Goal: Task Accomplishment & Management: Use online tool/utility

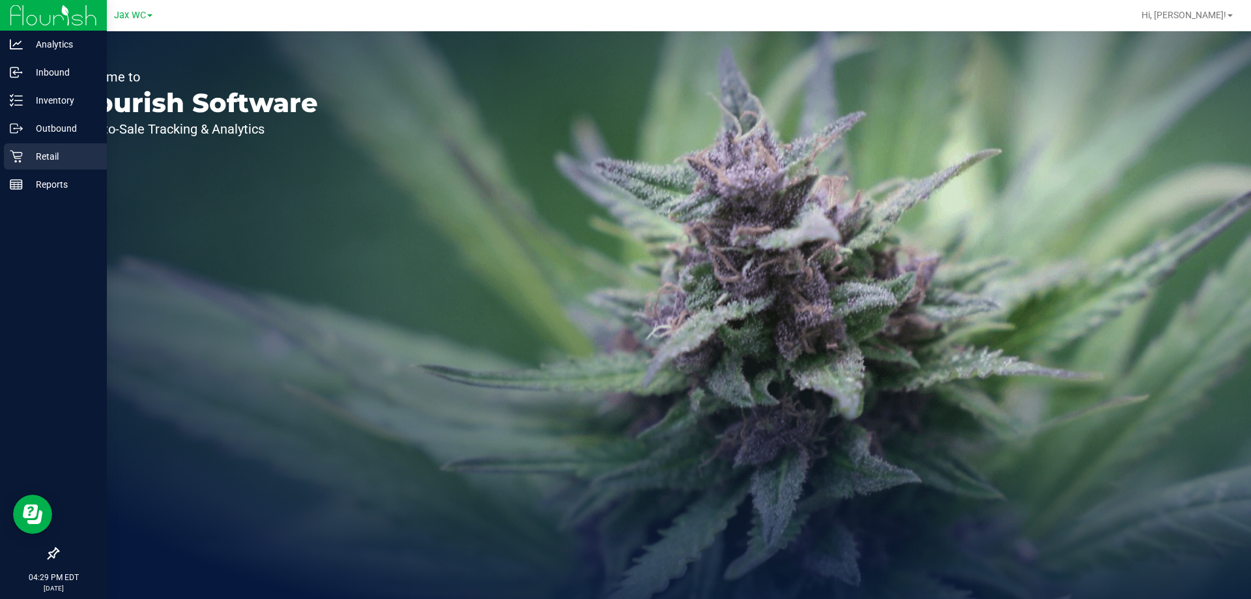
click at [36, 154] on p "Retail" at bounding box center [62, 157] width 78 height 16
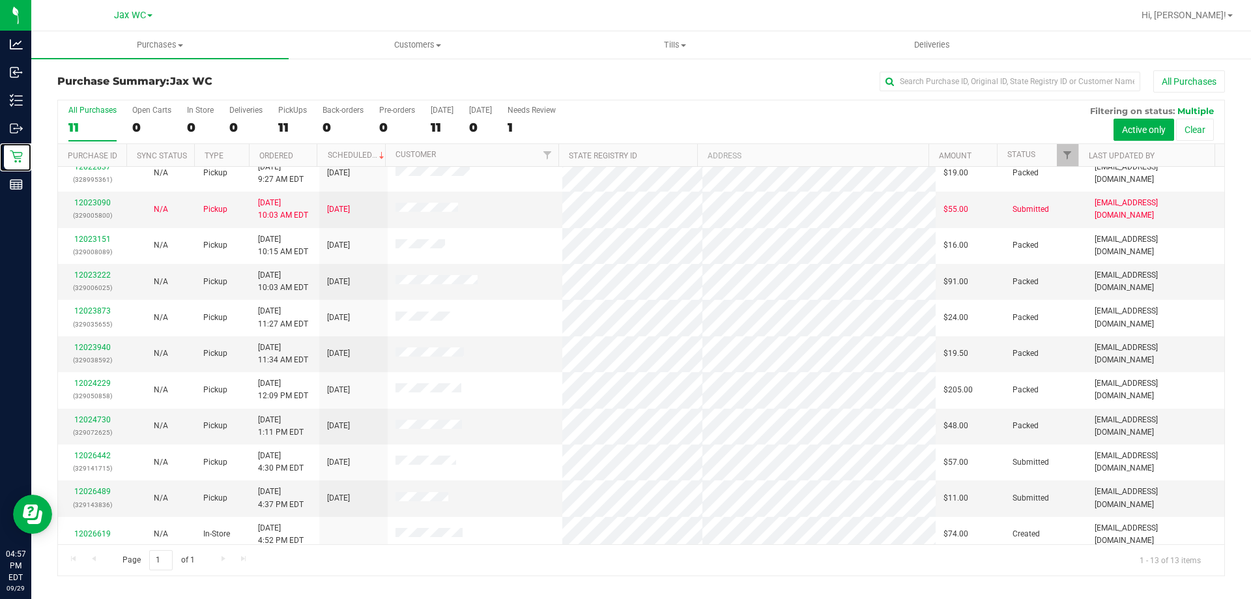
scroll to position [91, 0]
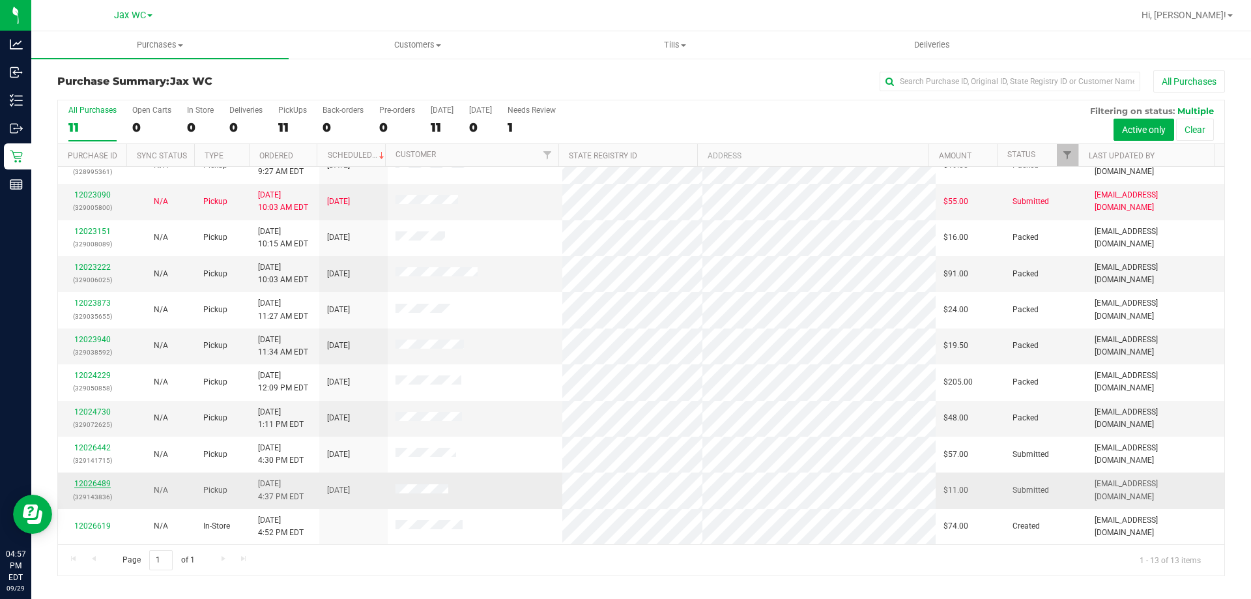
click at [99, 484] on link "12026489" at bounding box center [92, 483] width 36 height 9
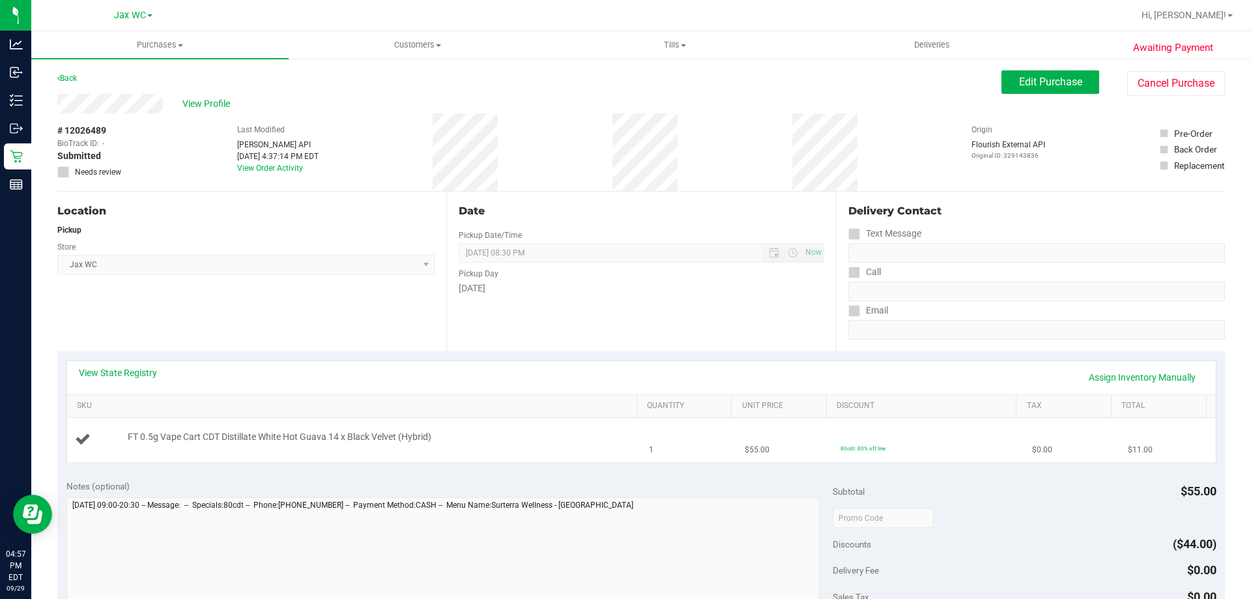
click at [493, 433] on div "FT 0.5g Vape Cart CDT Distillate White Hot Guava 14 x Black Velvet (Hybrid)" at bounding box center [376, 437] width 510 height 13
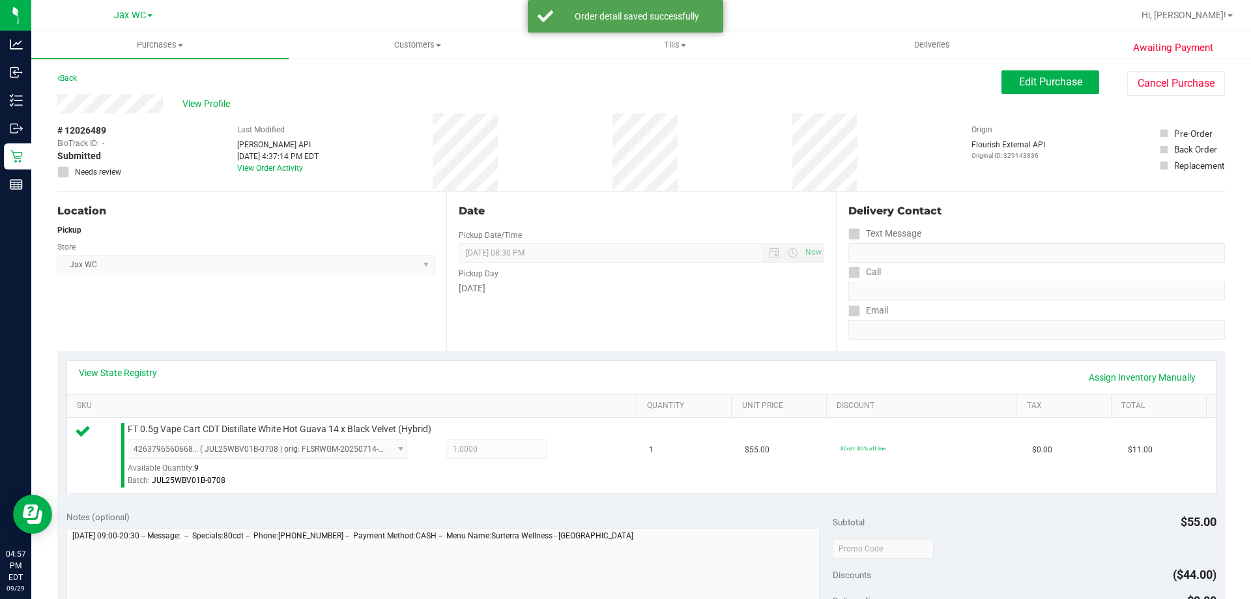
scroll to position [391, 0]
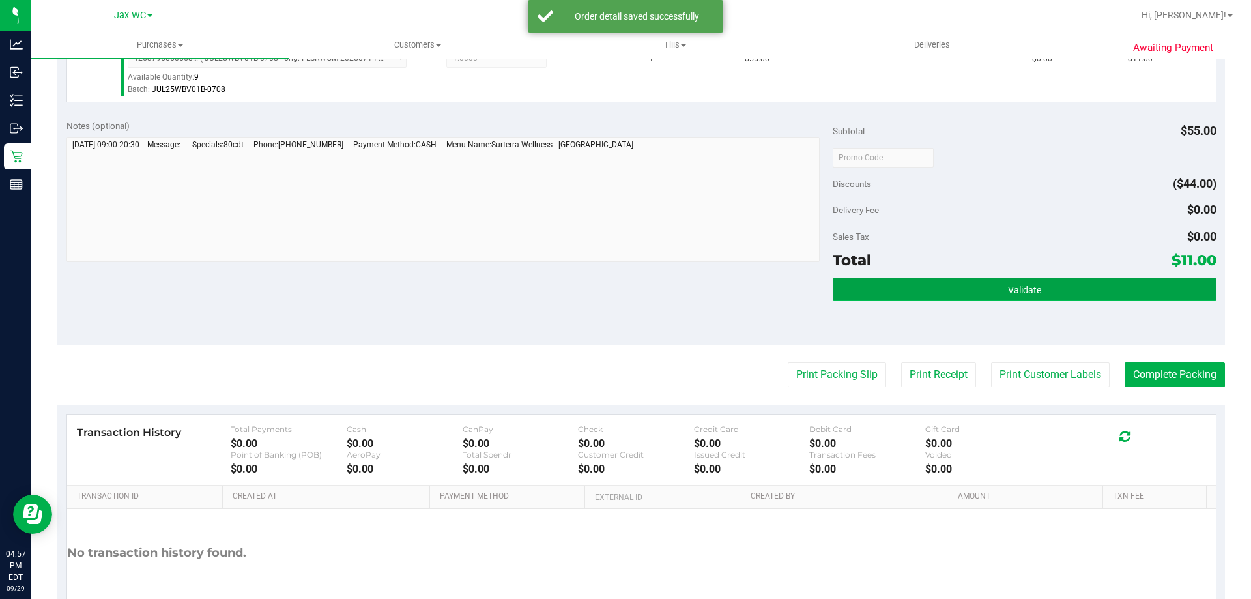
click at [1032, 287] on span "Validate" at bounding box center [1024, 290] width 33 height 10
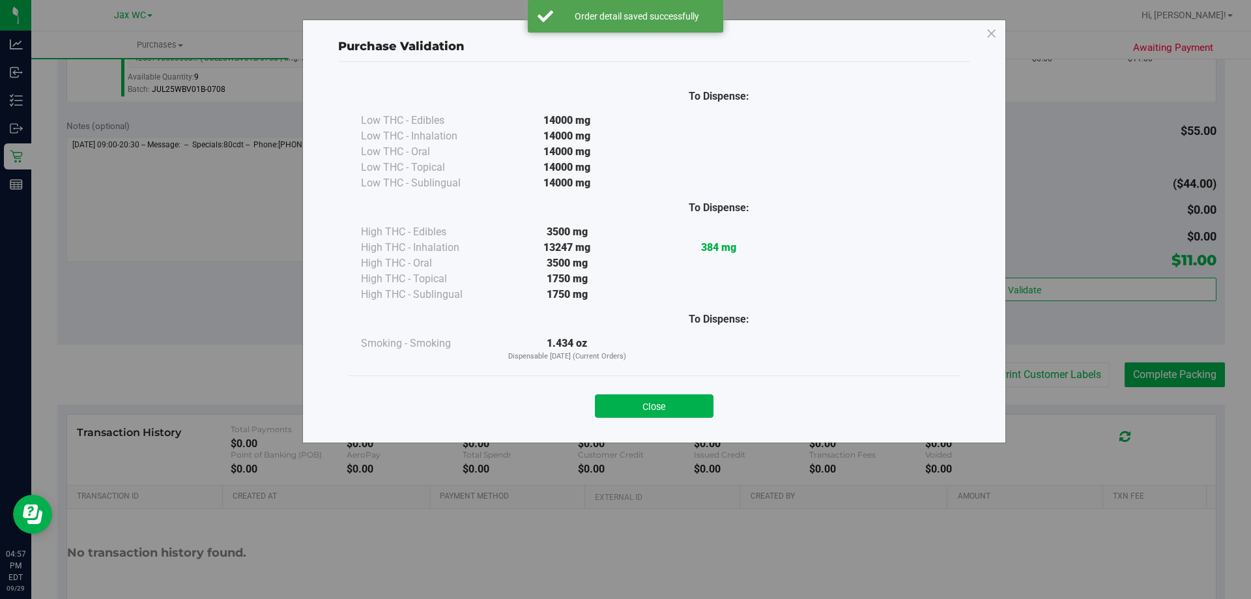
drag, startPoint x: 688, startPoint y: 409, endPoint x: 873, endPoint y: 371, distance: 188.9
click at [695, 402] on button "Close" at bounding box center [654, 405] width 119 height 23
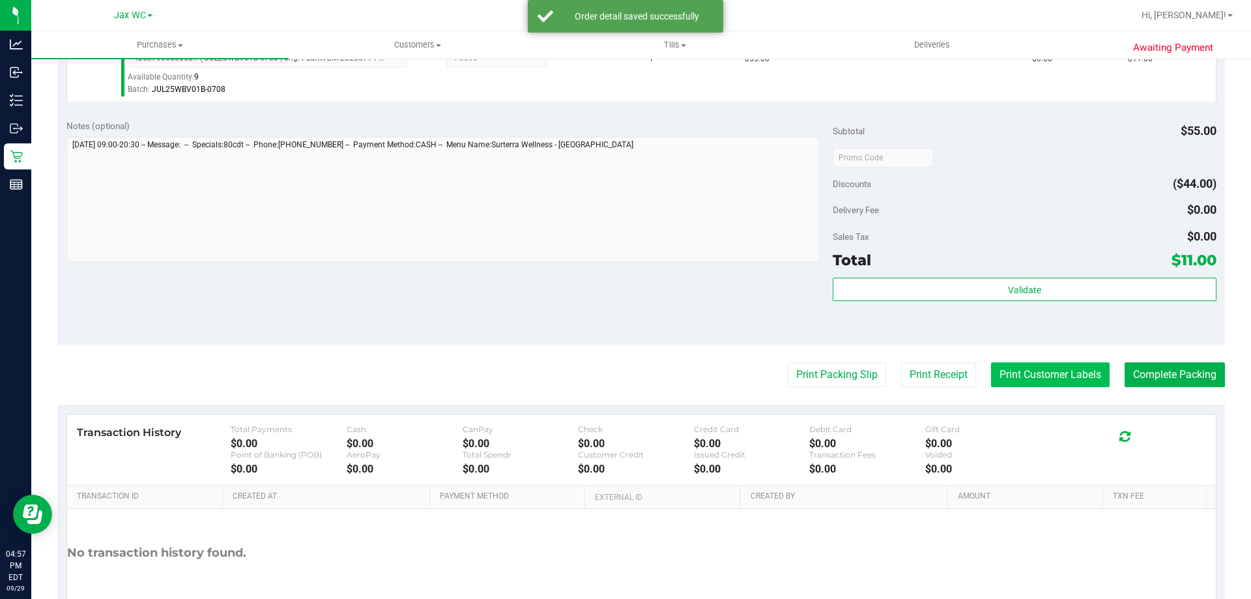
click at [1028, 372] on button "Print Customer Labels" at bounding box center [1050, 374] width 119 height 25
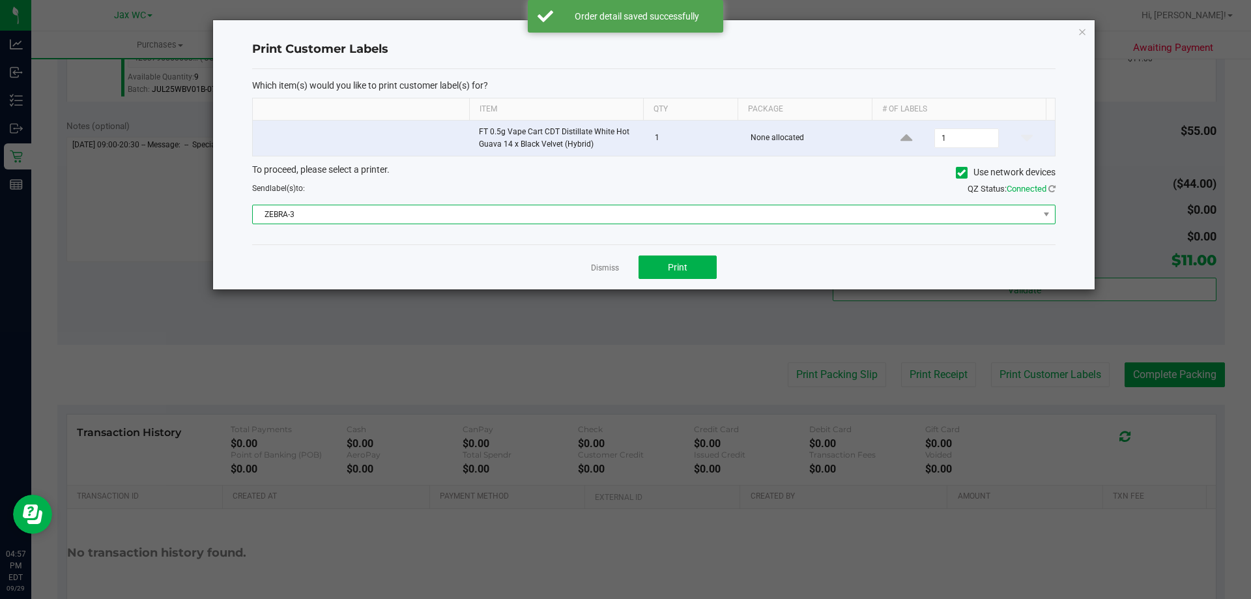
click at [684, 205] on span "ZEBRA-3" at bounding box center [654, 215] width 804 height 20
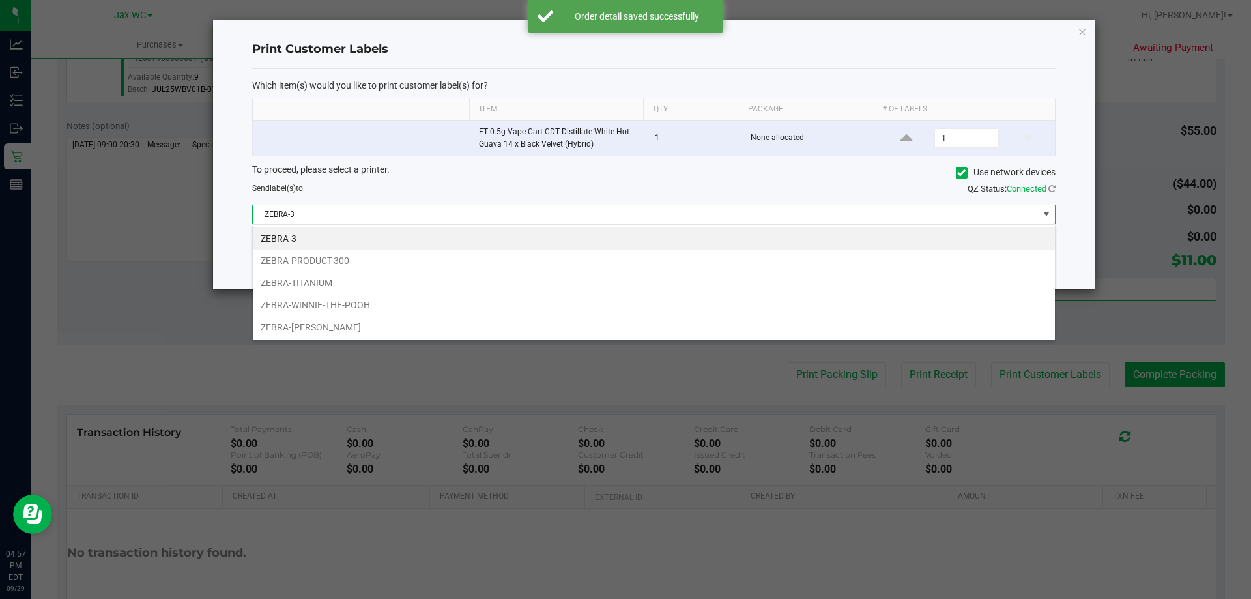
scroll to position [20, 803]
click at [386, 283] on li "ZEBRA-TITANIUM" at bounding box center [654, 283] width 802 height 22
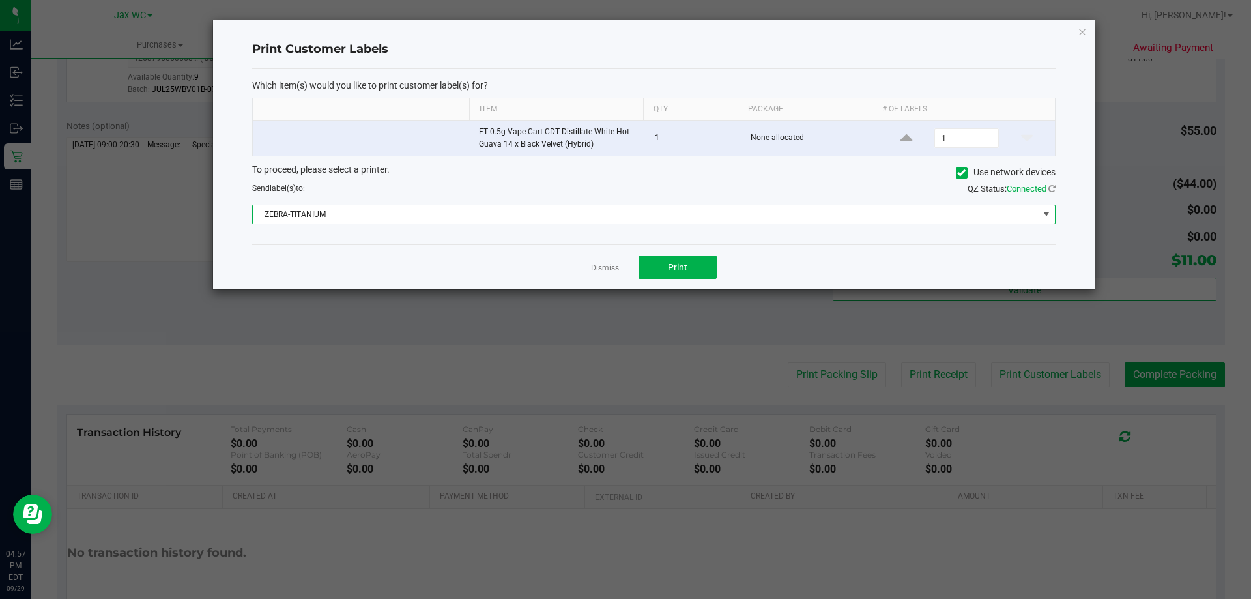
click at [674, 254] on div "Dismiss Print" at bounding box center [654, 266] width 804 height 45
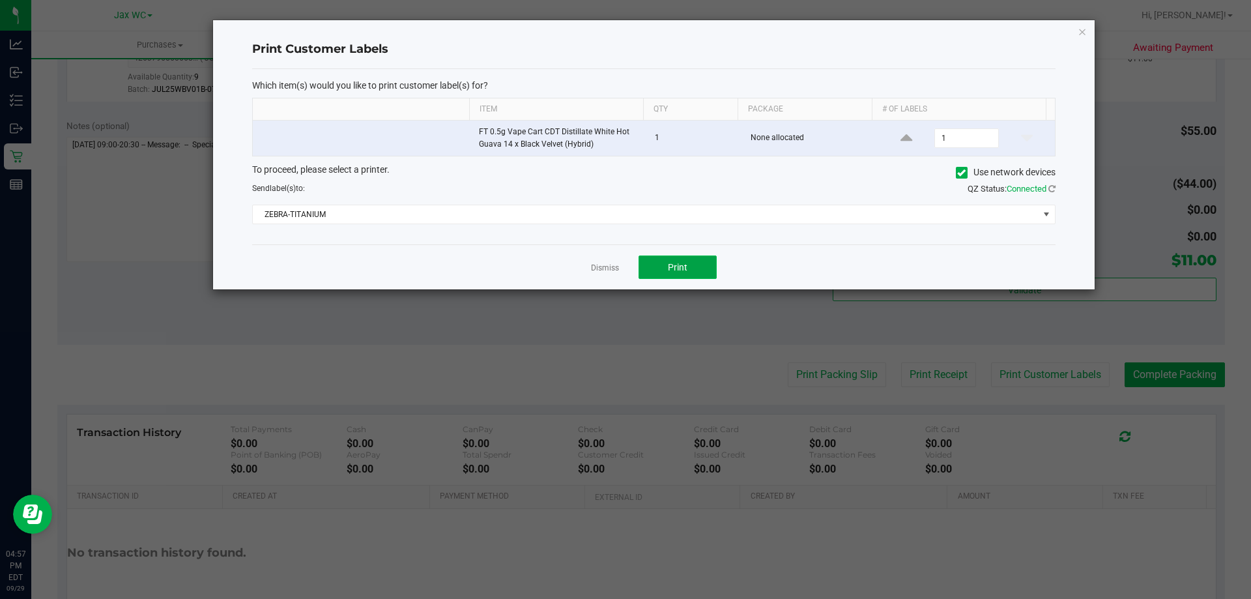
click at [649, 270] on button "Print" at bounding box center [678, 266] width 78 height 23
click at [609, 269] on link "Dismiss" at bounding box center [605, 268] width 28 height 11
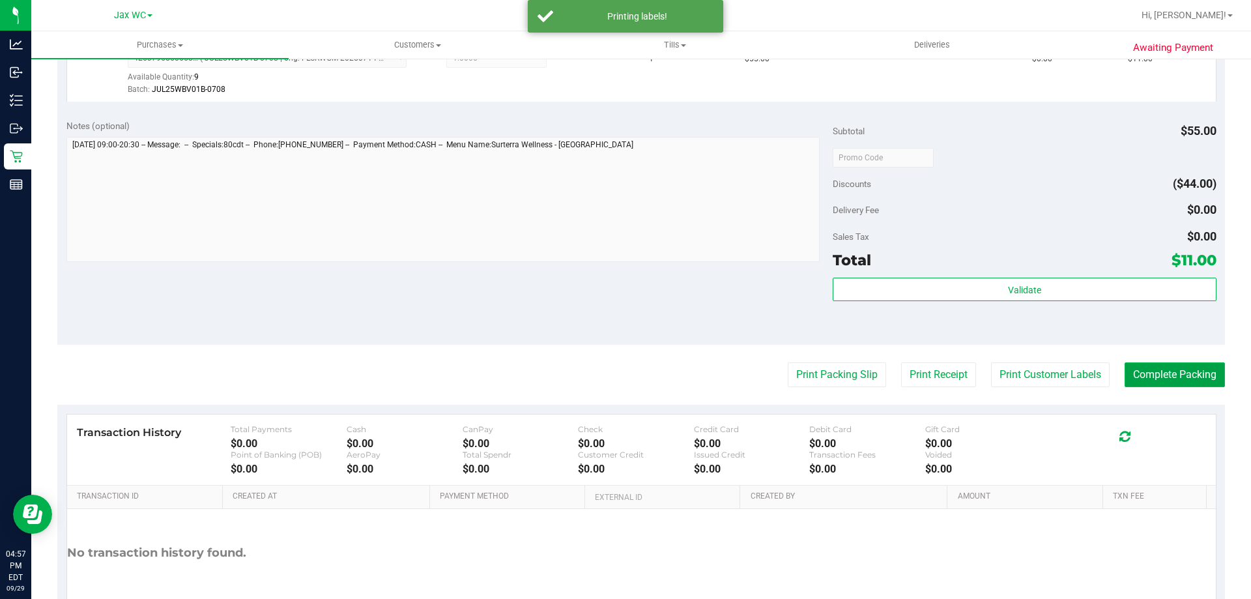
click at [1191, 379] on button "Complete Packing" at bounding box center [1175, 374] width 100 height 25
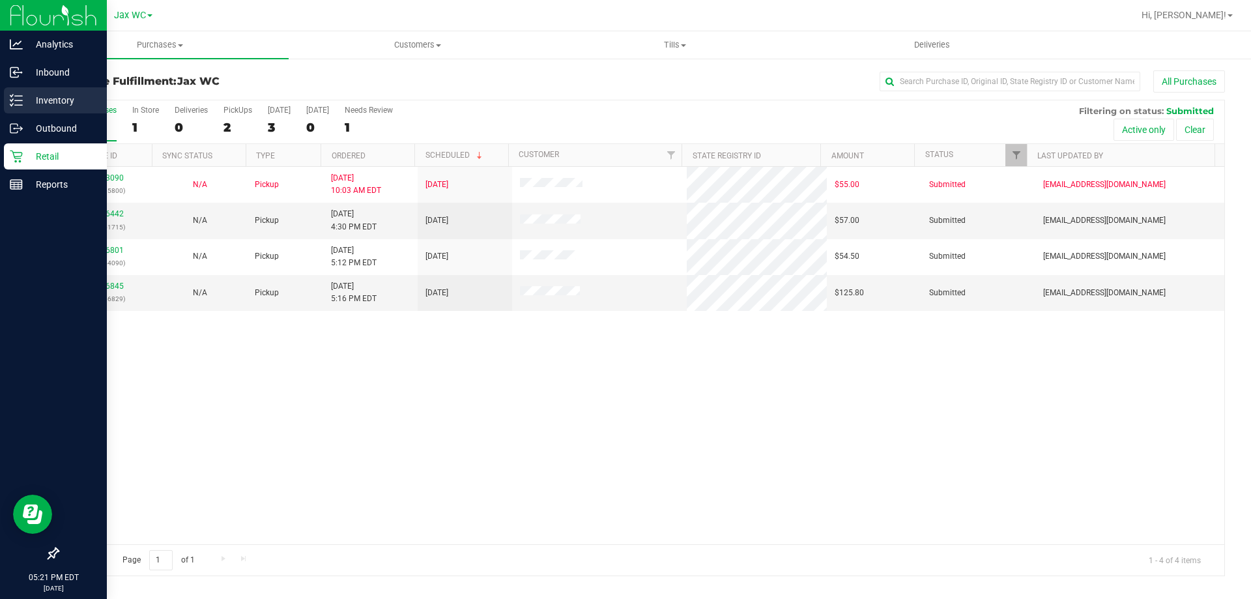
click at [40, 106] on p "Inventory" at bounding box center [62, 101] width 78 height 16
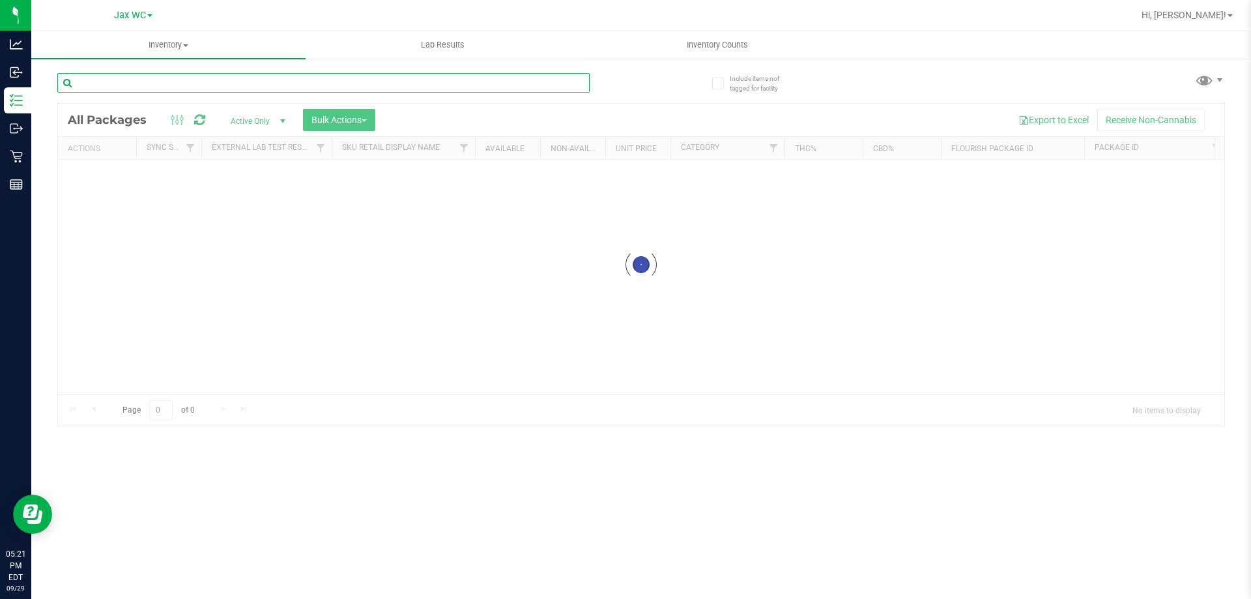
click at [309, 83] on div "Inventory All packages All inventory Waste log Create inventory Lab Results Inv…" at bounding box center [641, 315] width 1220 height 568
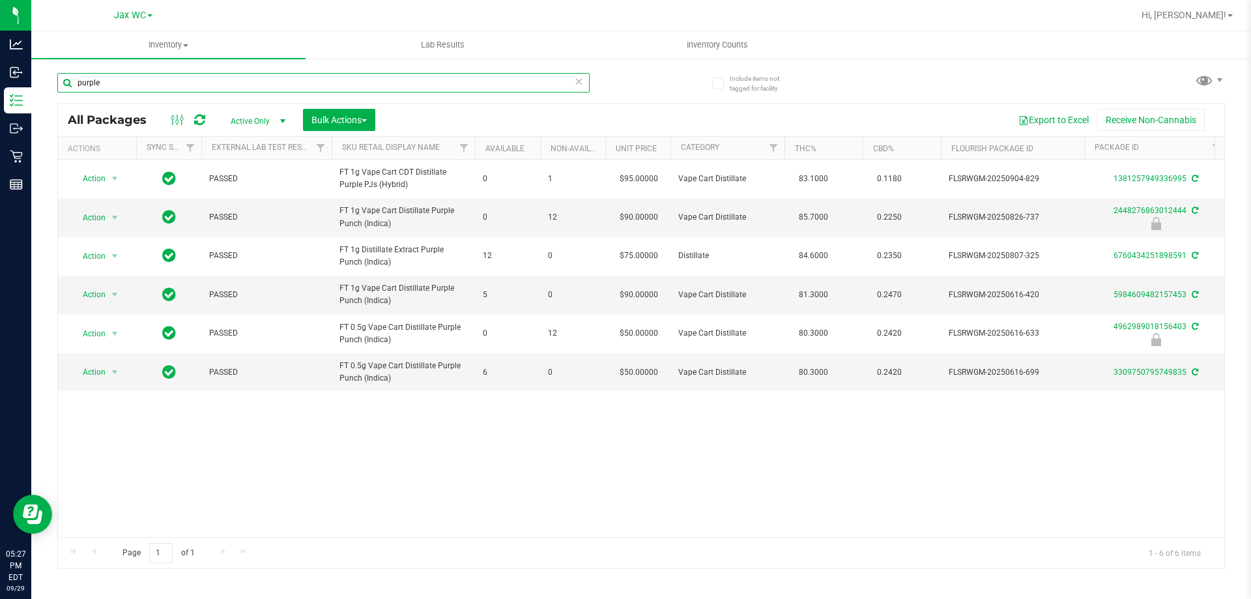
click at [280, 78] on input "purple" at bounding box center [323, 83] width 533 height 20
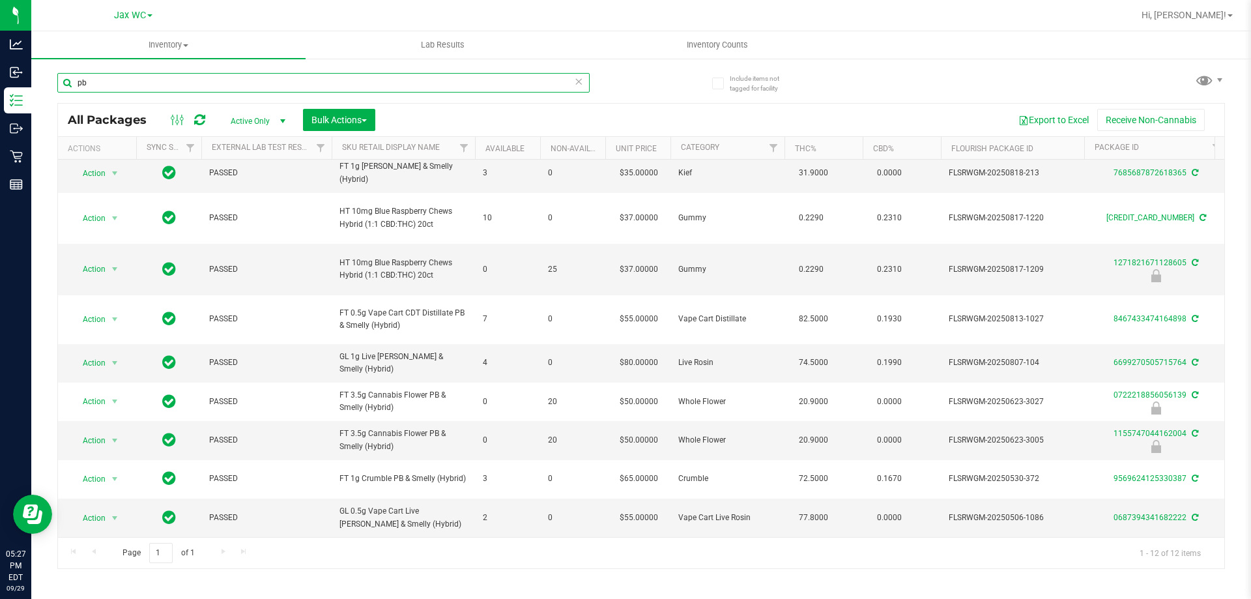
scroll to position [154, 0]
click at [119, 76] on input "pb" at bounding box center [323, 83] width 533 height 20
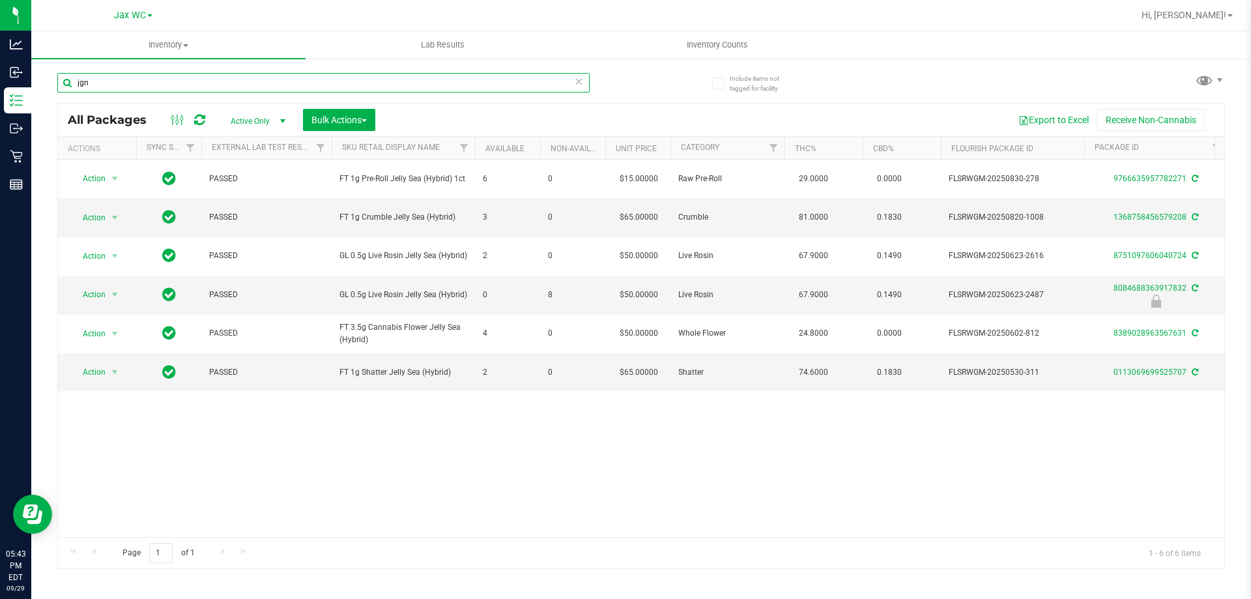
click at [188, 79] on input "jgn" at bounding box center [323, 83] width 533 height 20
click at [190, 79] on input "jgn" at bounding box center [323, 83] width 533 height 20
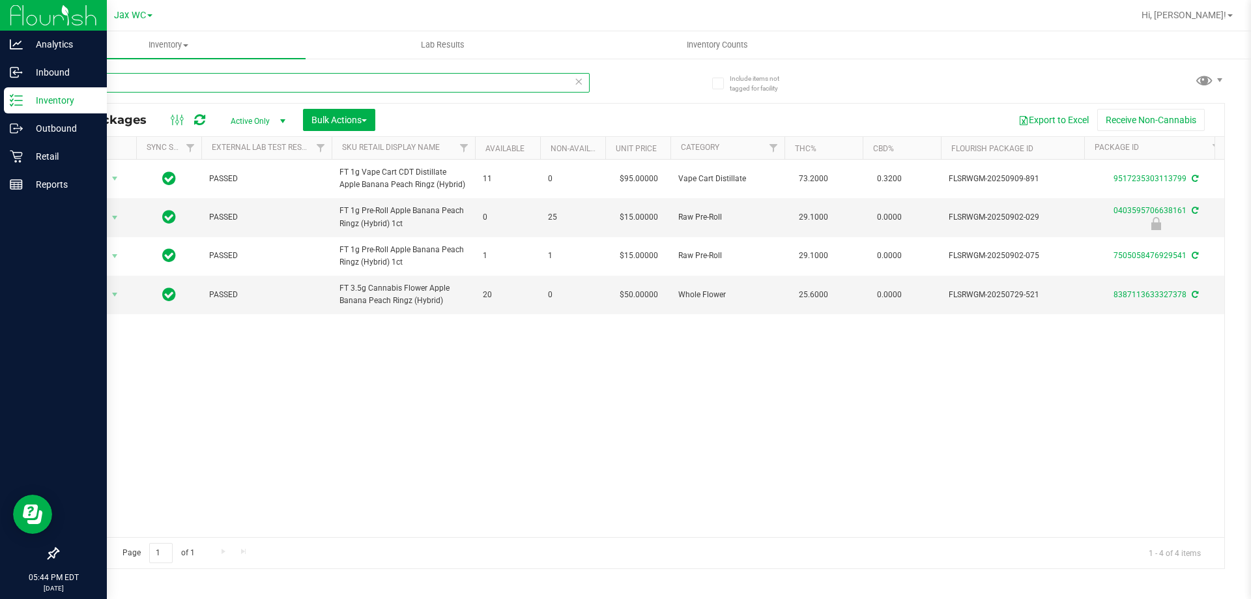
type input "arz"
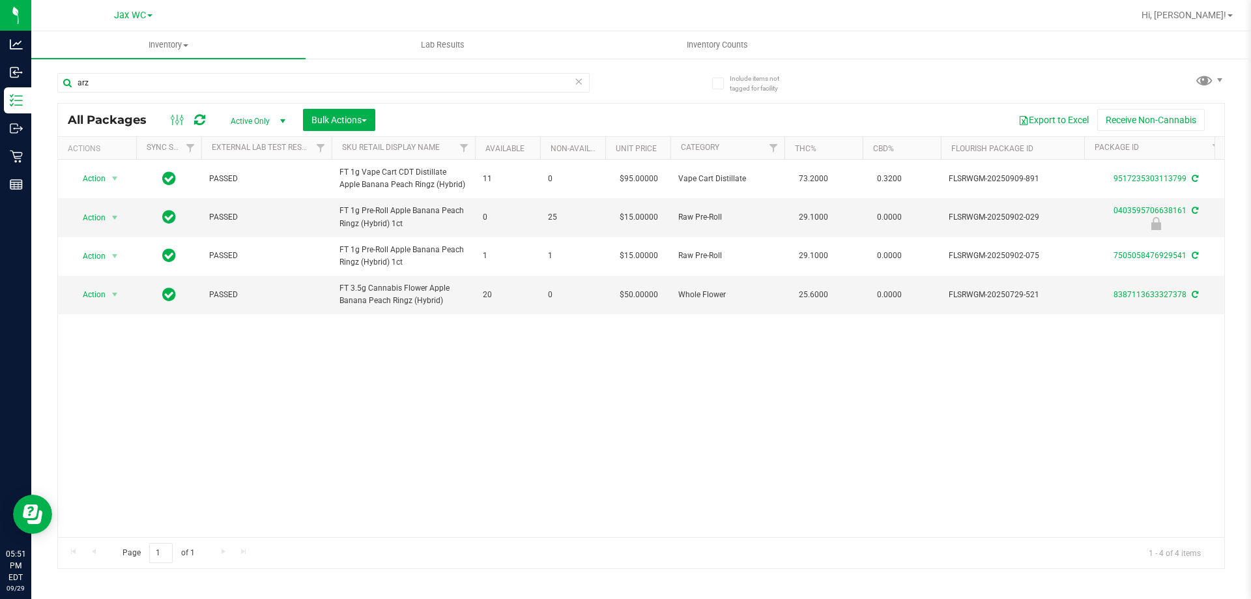
click at [210, 443] on div "Action Action Adjust qty Create package Edit attributes Global inventory Locate…" at bounding box center [641, 348] width 1167 height 377
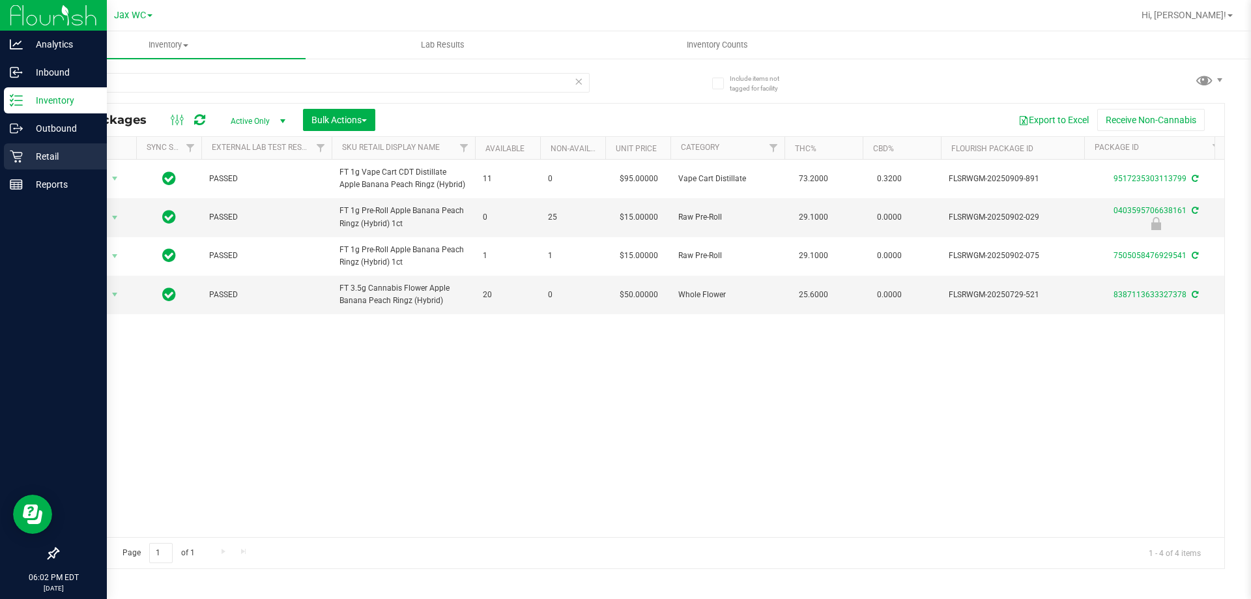
click at [25, 160] on p "Retail" at bounding box center [62, 157] width 78 height 16
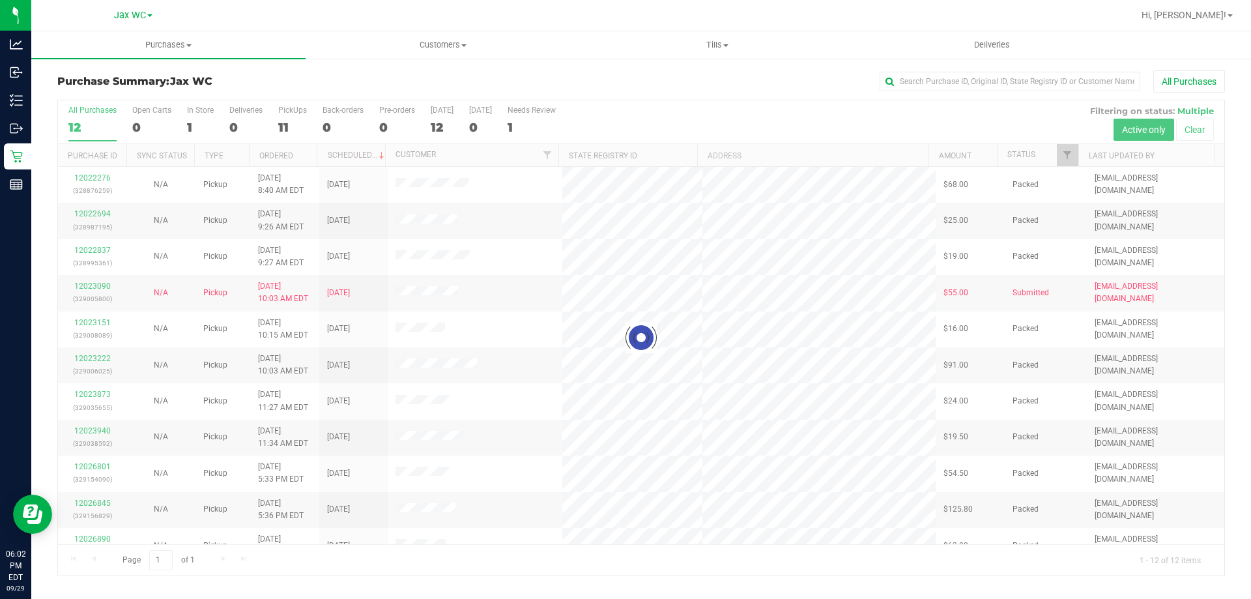
click at [192, 133] on div at bounding box center [641, 337] width 1167 height 475
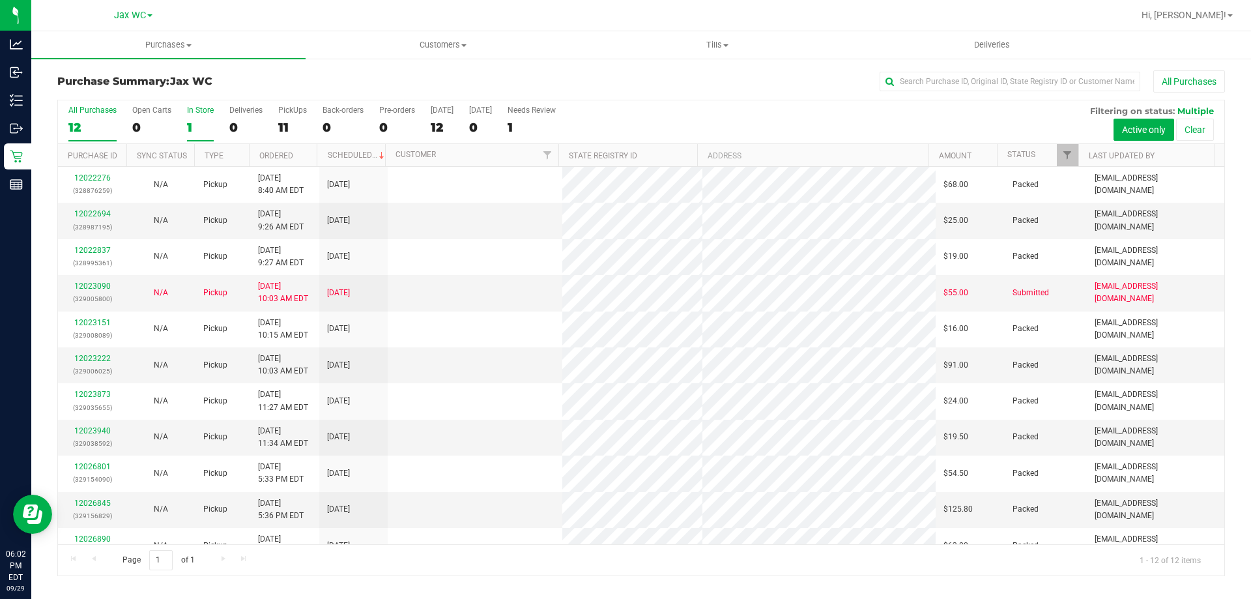
click at [192, 130] on div "1" at bounding box center [200, 127] width 27 height 15
click at [0, 0] on input "In Store 1" at bounding box center [0, 0] width 0 height 0
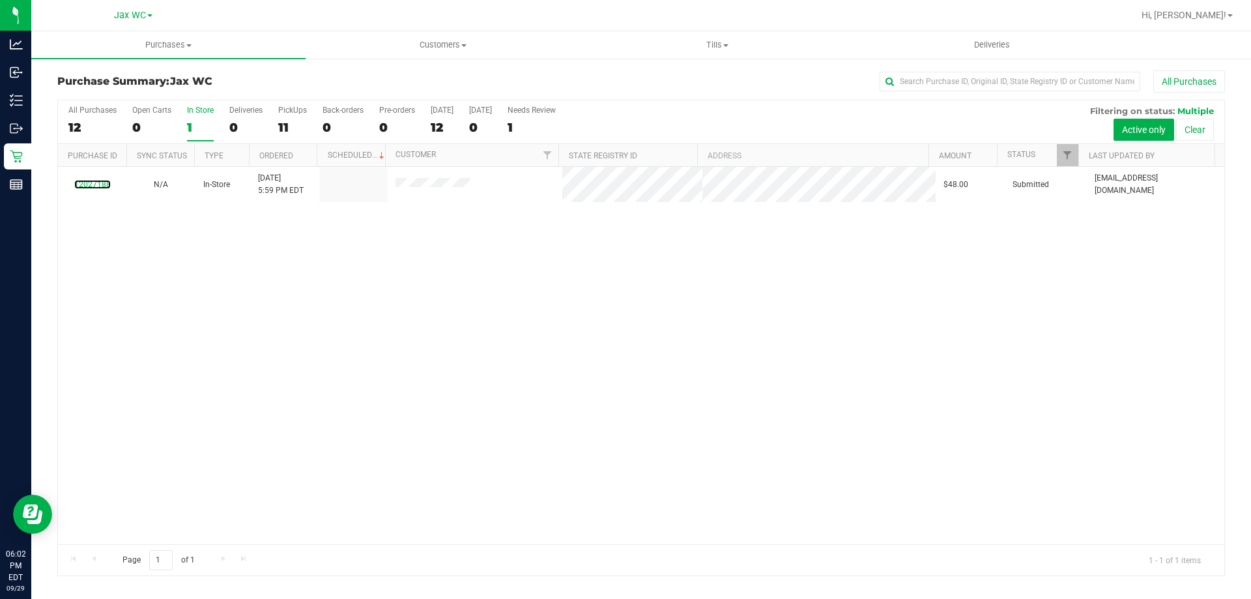
click at [108, 182] on link "12027188" at bounding box center [92, 184] width 36 height 9
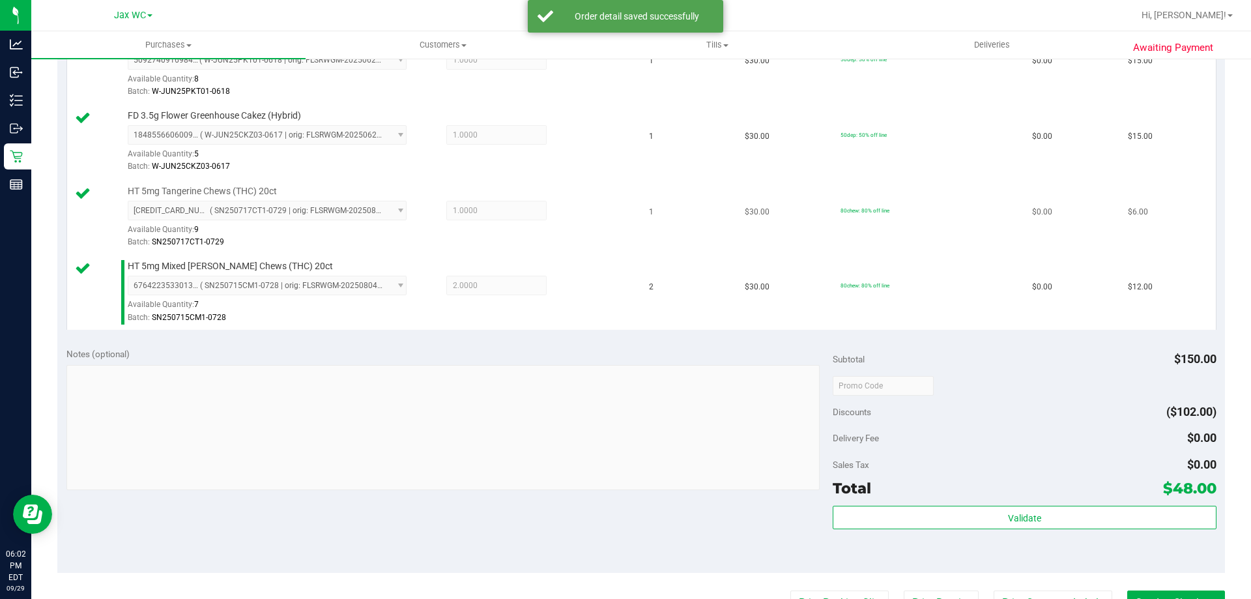
scroll to position [456, 0]
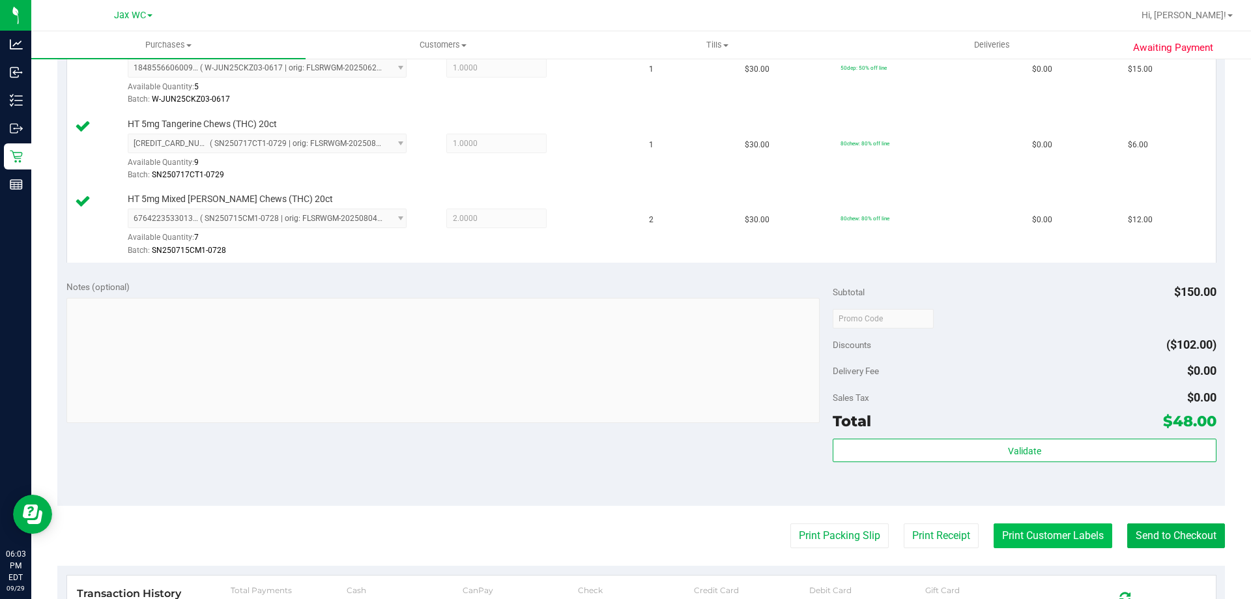
click at [1014, 532] on button "Print Customer Labels" at bounding box center [1053, 535] width 119 height 25
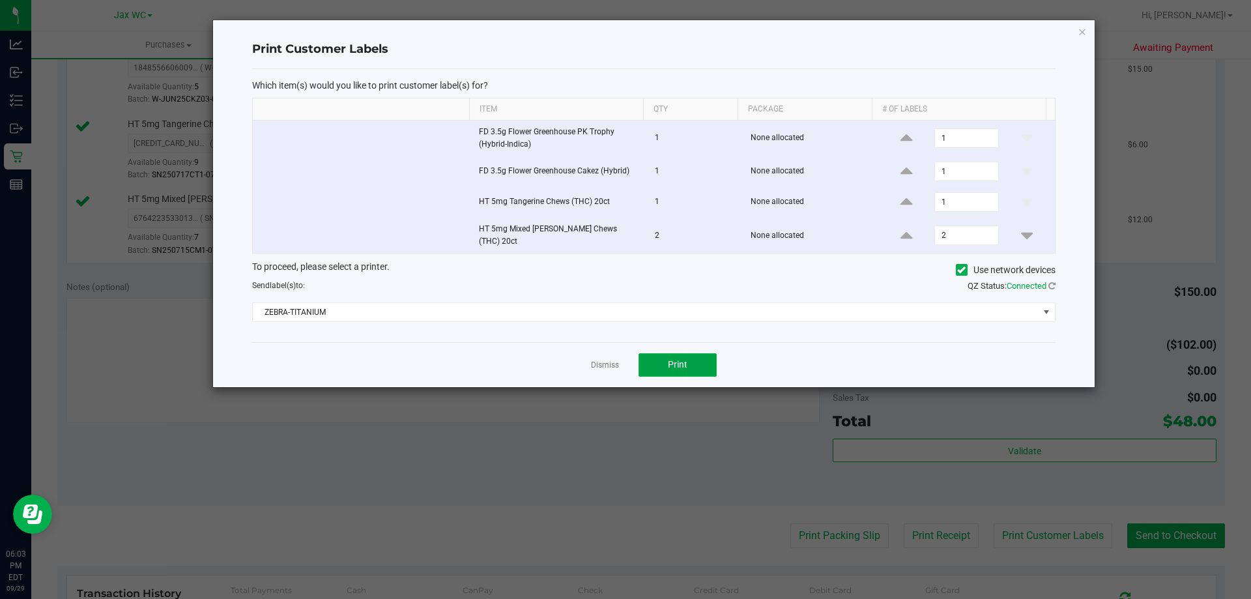
click at [682, 359] on span "Print" at bounding box center [678, 364] width 20 height 10
click at [1087, 29] on div "Print Customer Labels Which item(s) would you like to print customer label(s) f…" at bounding box center [654, 203] width 882 height 367
click at [1082, 33] on icon "button" at bounding box center [1082, 31] width 9 height 16
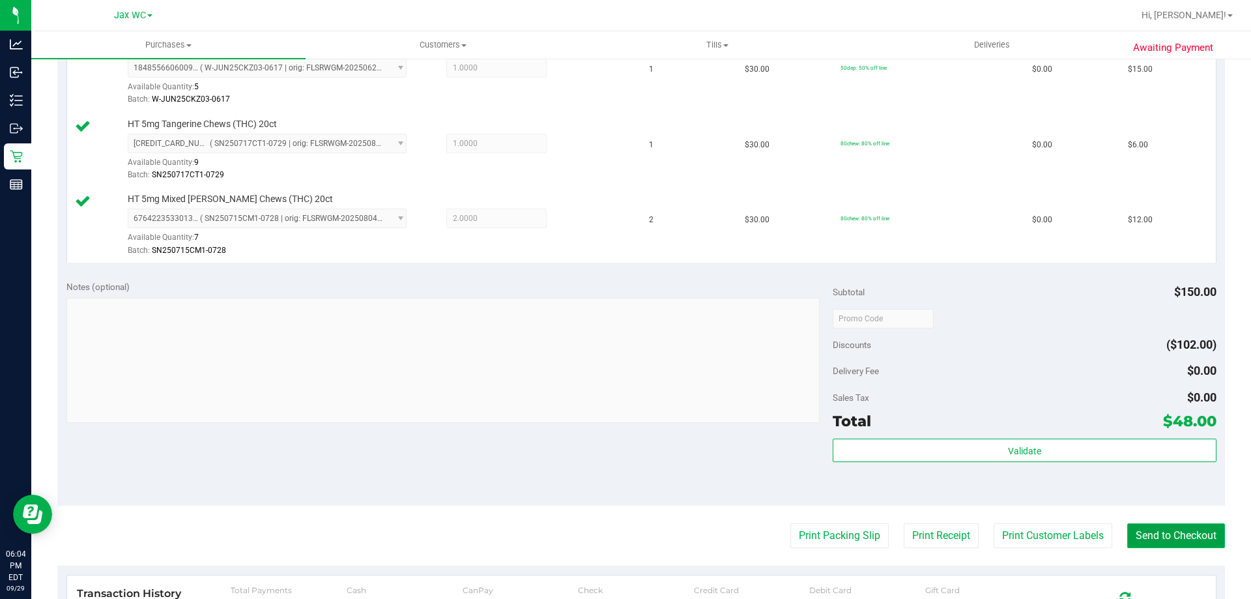
click at [1171, 543] on button "Send to Checkout" at bounding box center [1177, 535] width 98 height 25
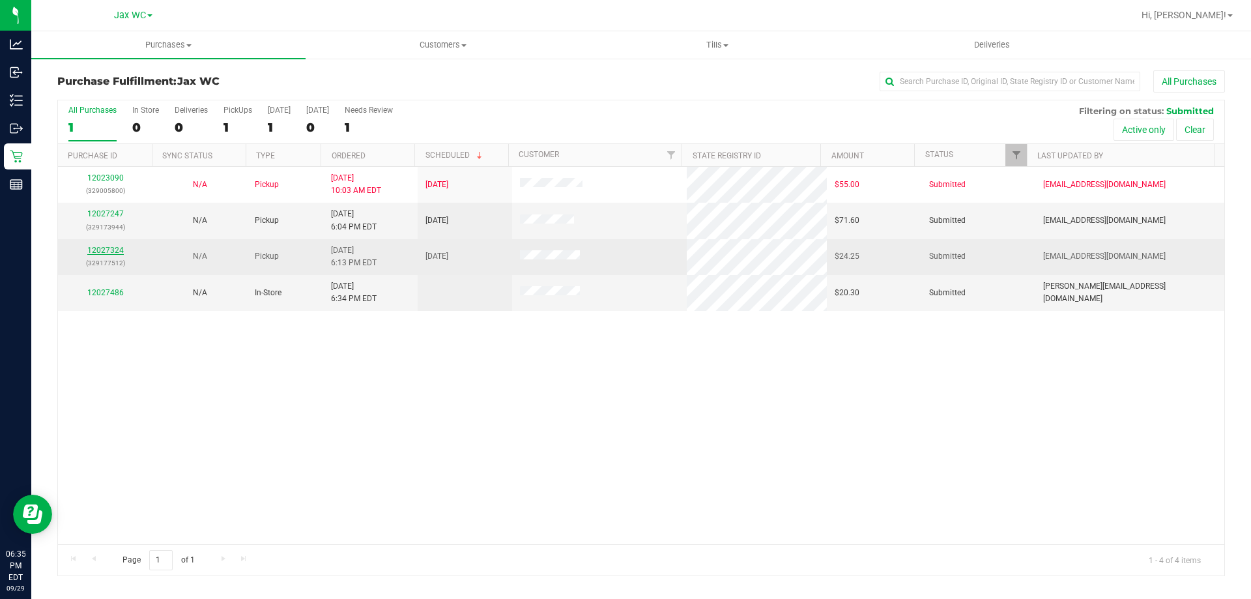
click at [107, 250] on link "12027324" at bounding box center [105, 250] width 36 height 9
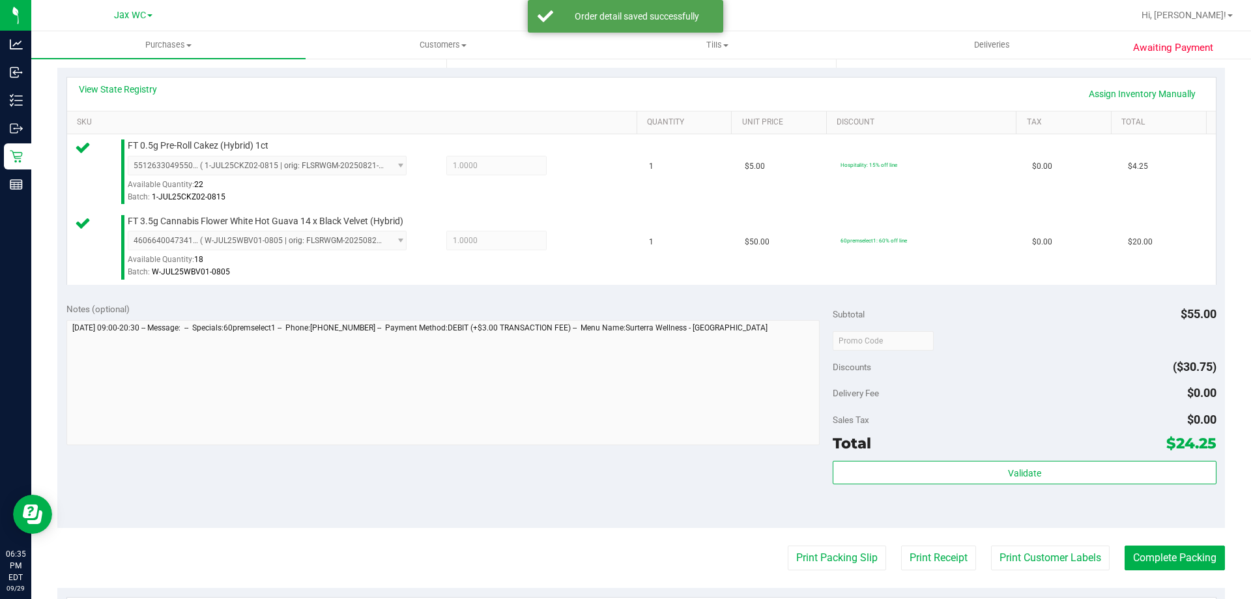
scroll to position [326, 0]
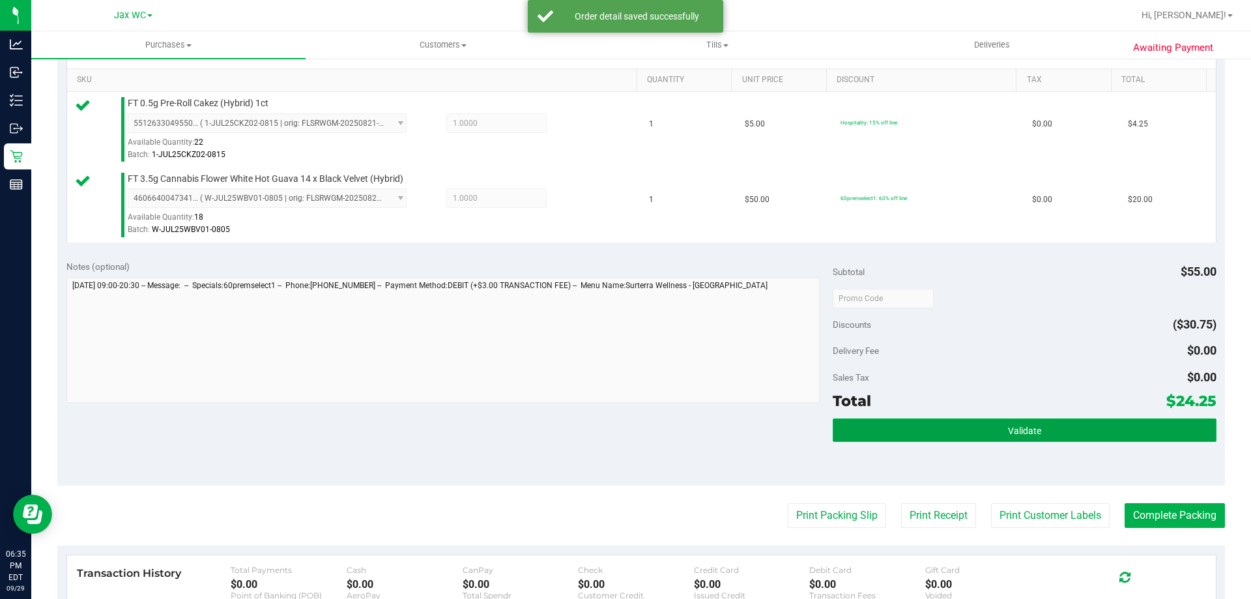
click at [965, 431] on button "Validate" at bounding box center [1024, 429] width 383 height 23
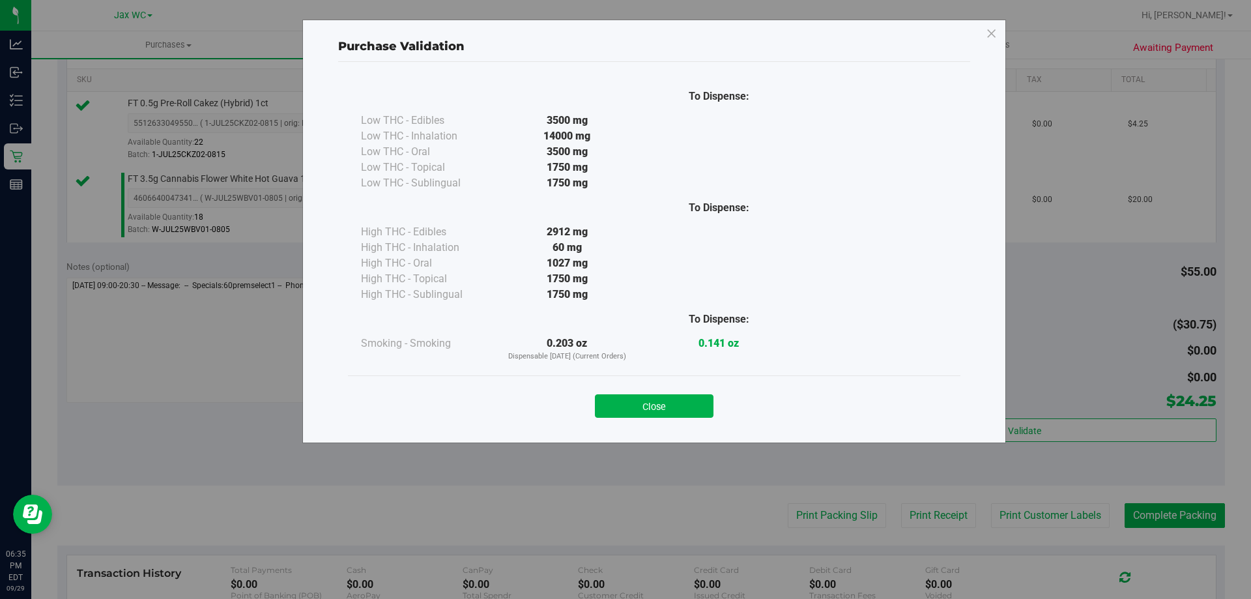
drag, startPoint x: 655, startPoint y: 409, endPoint x: 771, endPoint y: 412, distance: 116.1
click at [657, 407] on button "Close" at bounding box center [654, 405] width 119 height 23
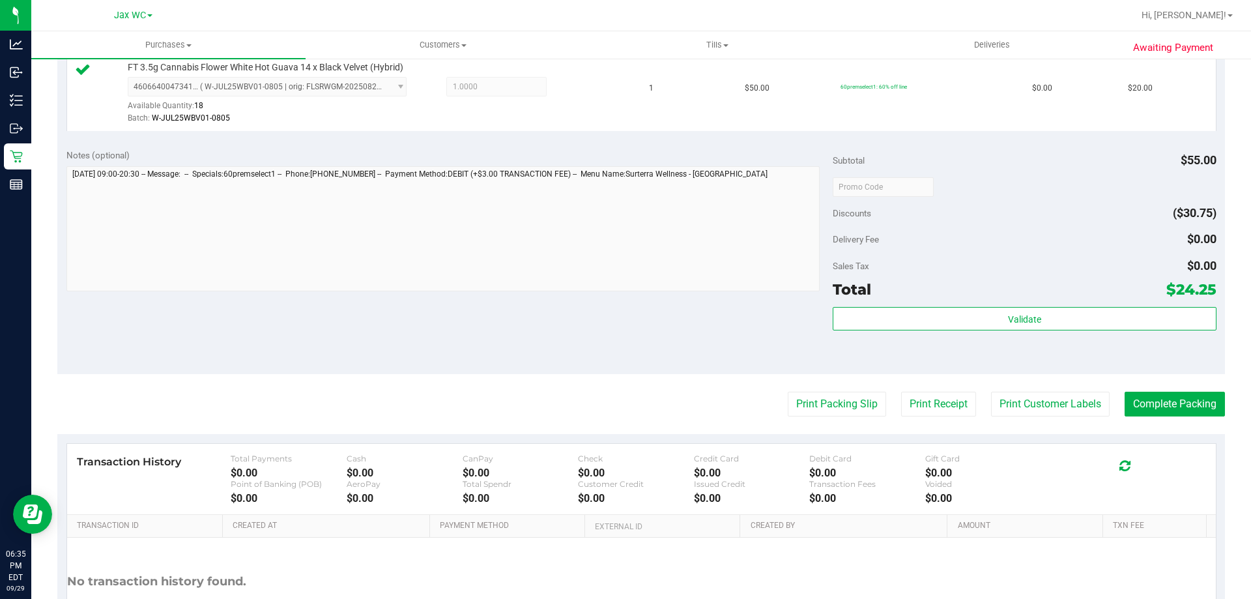
scroll to position [456, 0]
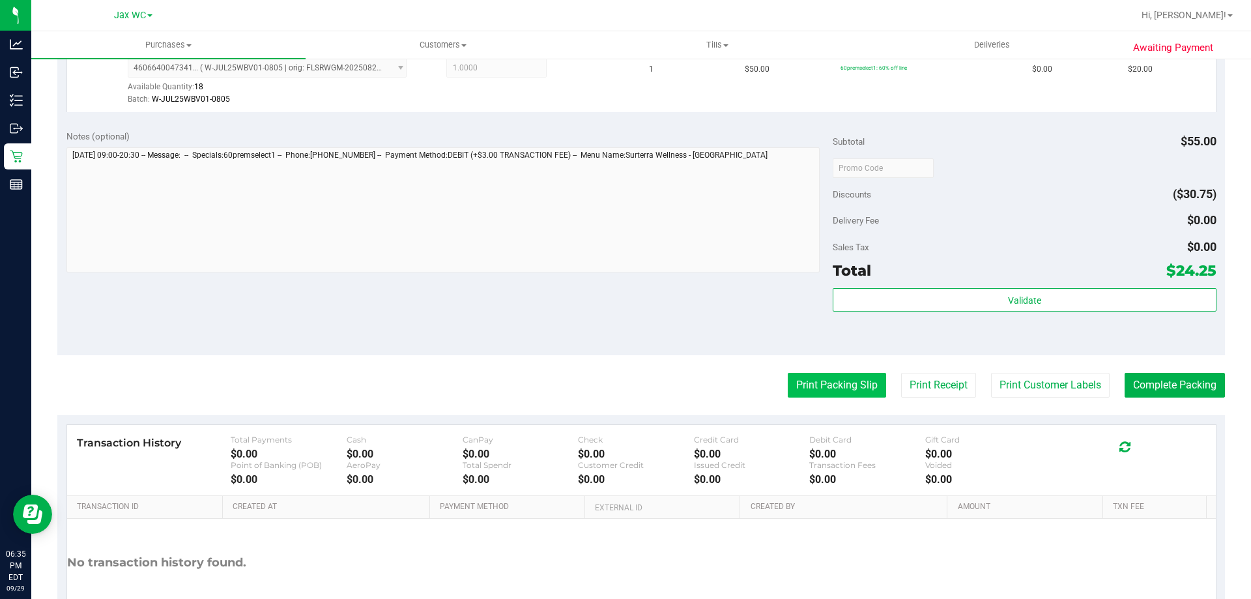
click at [826, 387] on button "Print Packing Slip" at bounding box center [837, 385] width 98 height 25
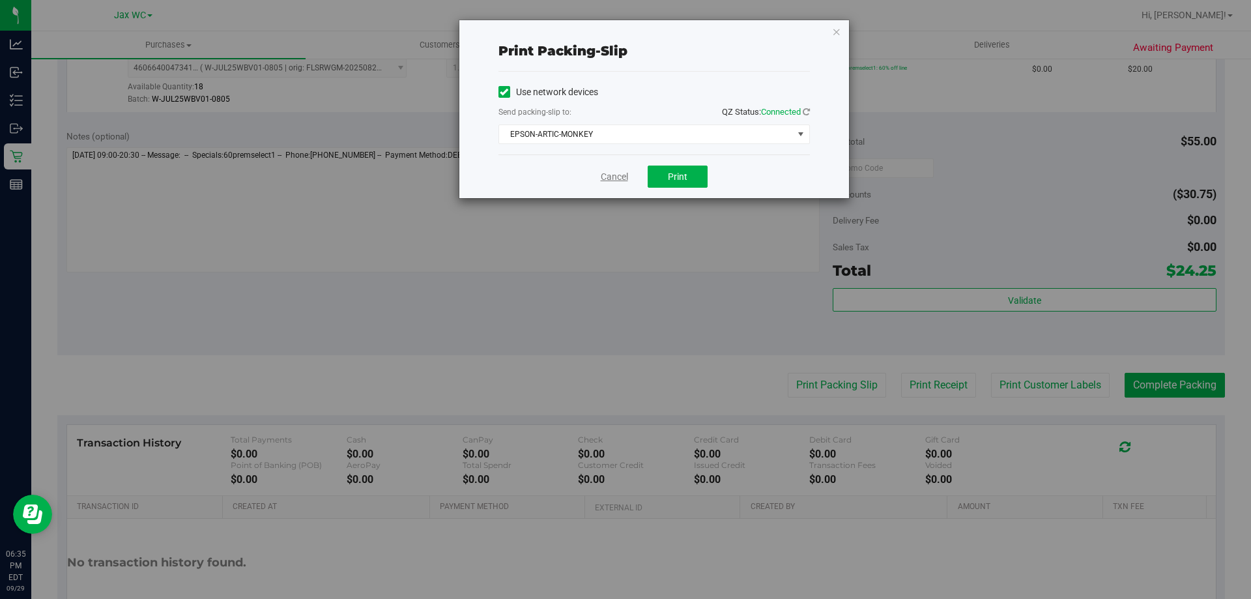
click at [617, 177] on link "Cancel" at bounding box center [614, 177] width 27 height 14
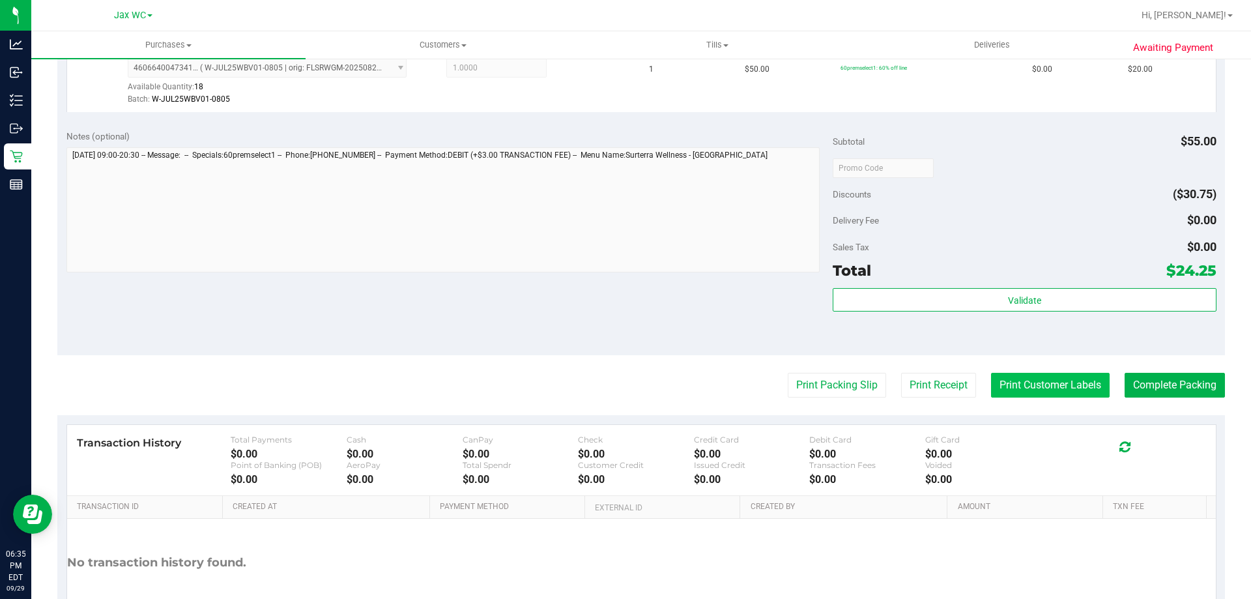
click at [1062, 391] on button "Print Customer Labels" at bounding box center [1050, 385] width 119 height 25
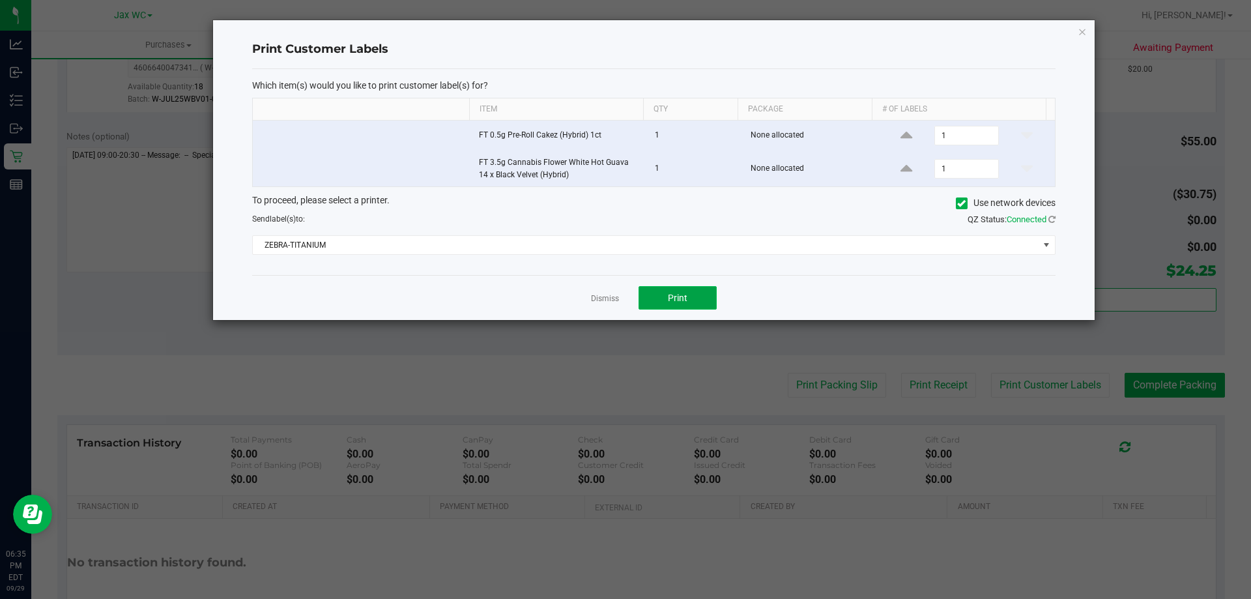
click at [684, 300] on span "Print" at bounding box center [678, 298] width 20 height 10
click at [591, 297] on div "Dismiss Print" at bounding box center [654, 297] width 804 height 45
click at [606, 297] on link "Dismiss" at bounding box center [605, 298] width 28 height 11
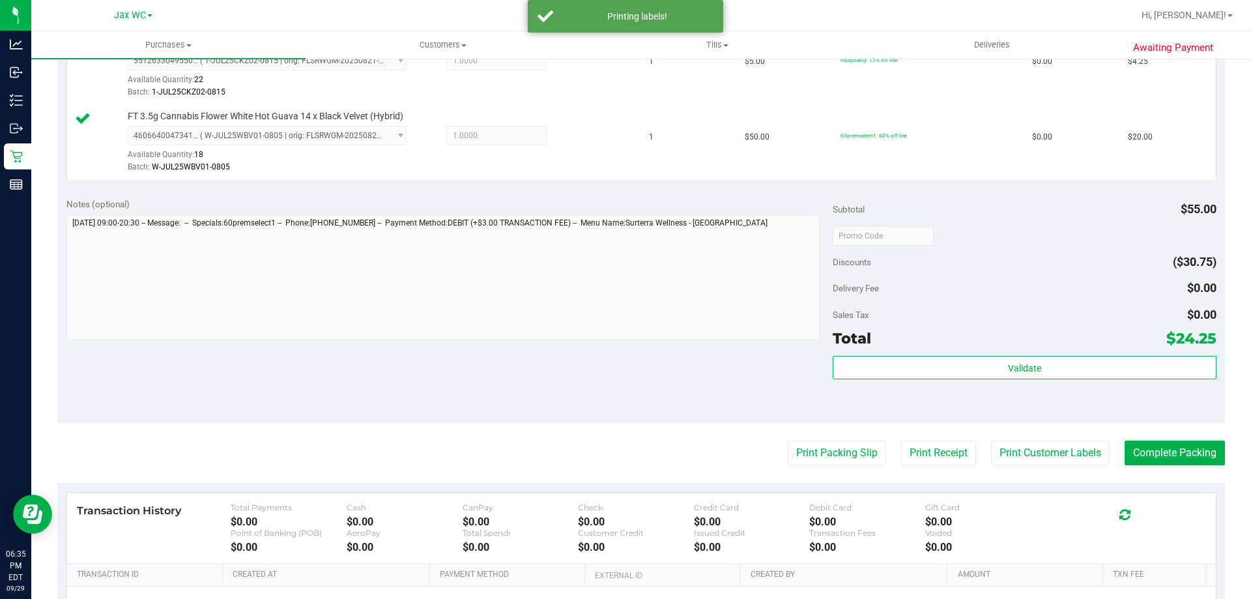
scroll to position [521, 0]
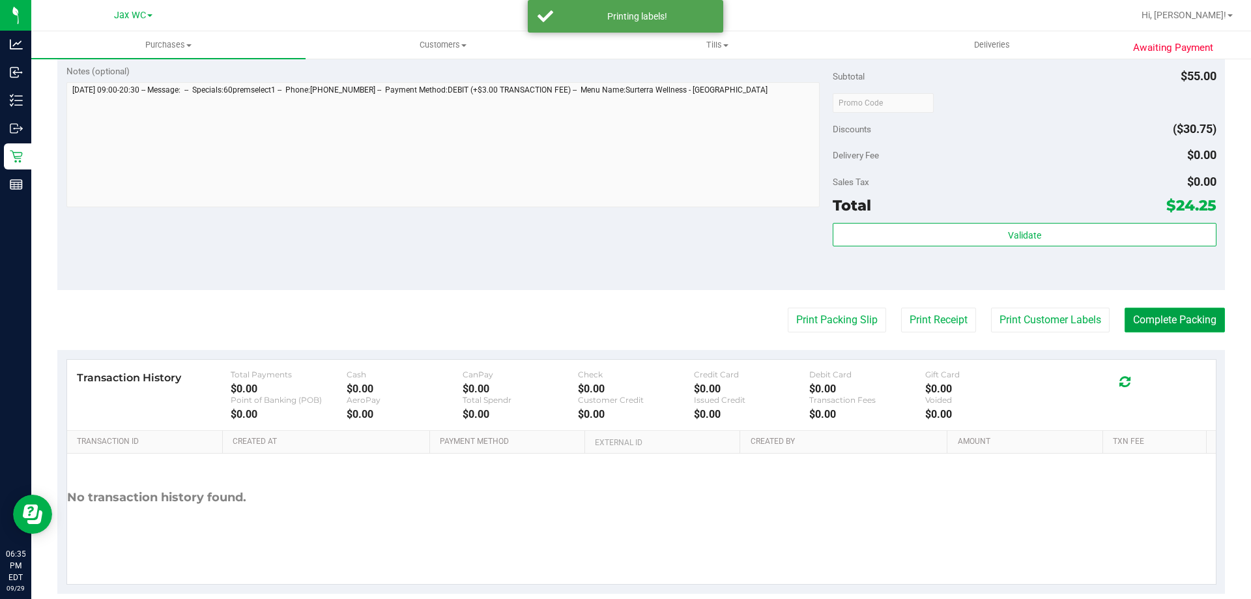
click at [1146, 325] on button "Complete Packing" at bounding box center [1175, 320] width 100 height 25
